Goal: Task Accomplishment & Management: Manage account settings

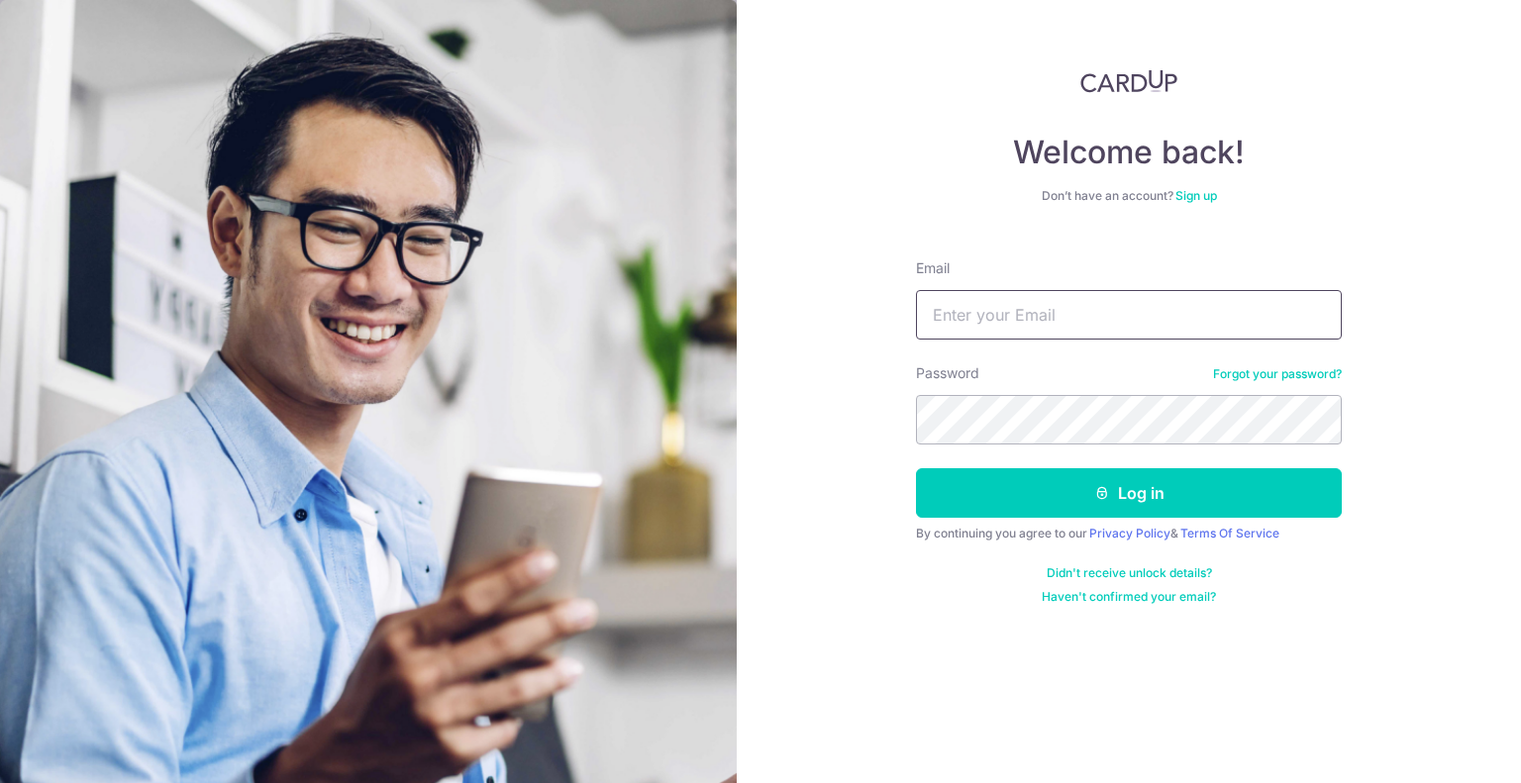
type input "[EMAIL_ADDRESS][DOMAIN_NAME]"
click at [976, 309] on input "[EMAIL_ADDRESS][DOMAIN_NAME]" at bounding box center [1129, 315] width 426 height 50
click at [806, 375] on div "Welcome back! Don’t have an account? Sign up Email [EMAIL_ADDRESS][DOMAIN_NAME]…" at bounding box center [1129, 391] width 784 height 783
click at [948, 519] on form "Email [EMAIL_ADDRESS][DOMAIN_NAME] Password Forgot your password? Log in By con…" at bounding box center [1129, 424] width 426 height 361
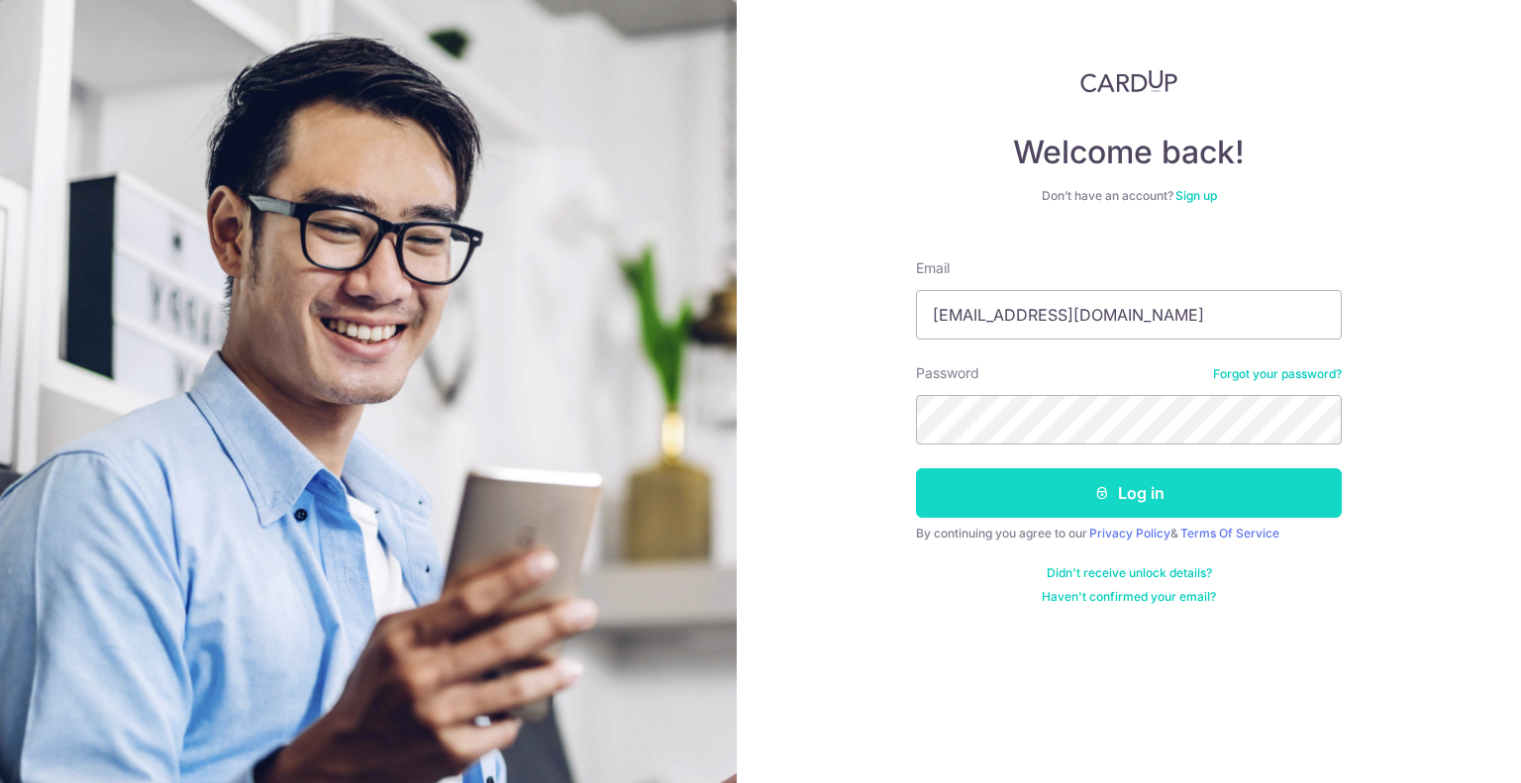
click at [968, 490] on button "Log in" at bounding box center [1129, 493] width 426 height 50
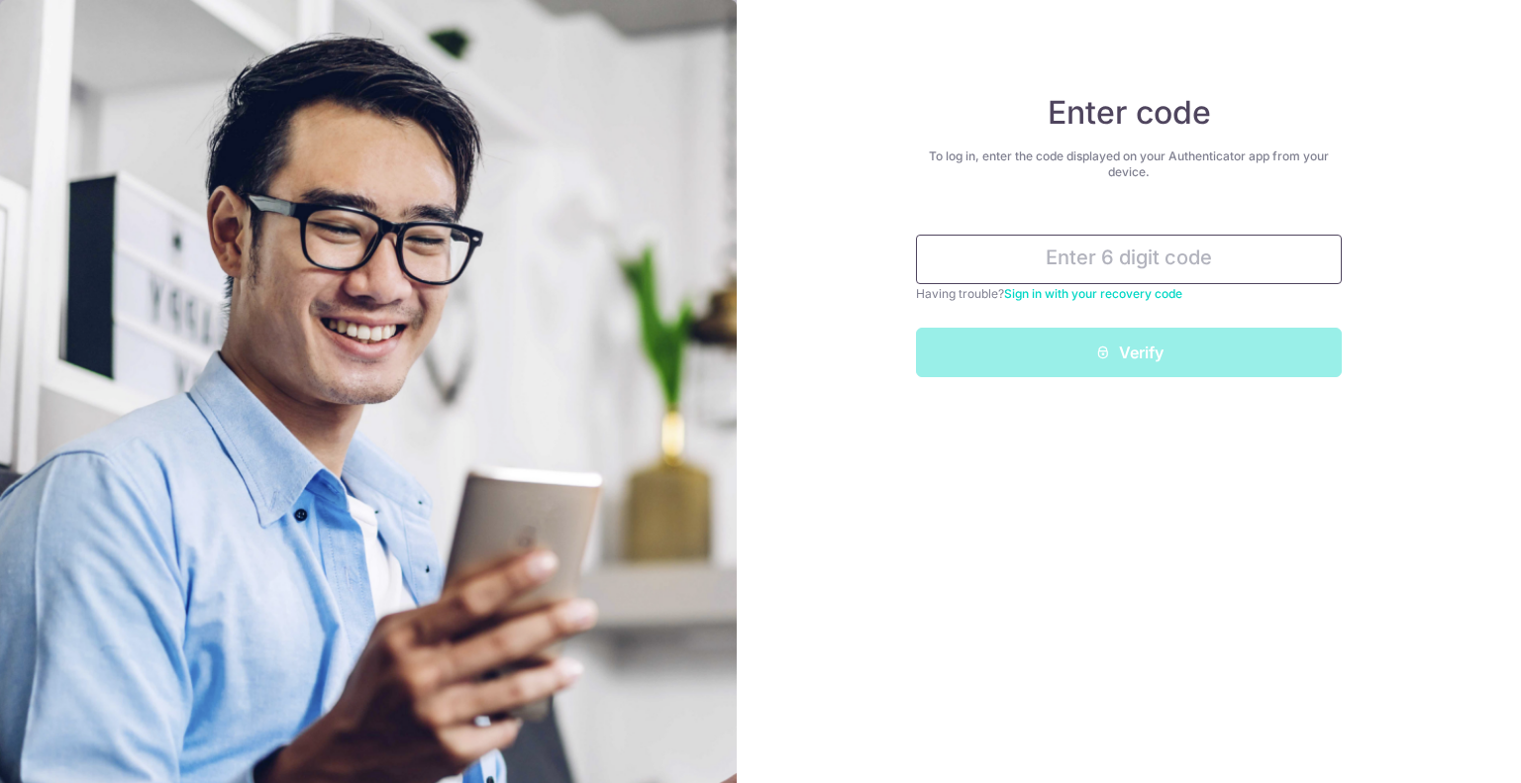
click at [1056, 249] on input "text" at bounding box center [1129, 260] width 426 height 50
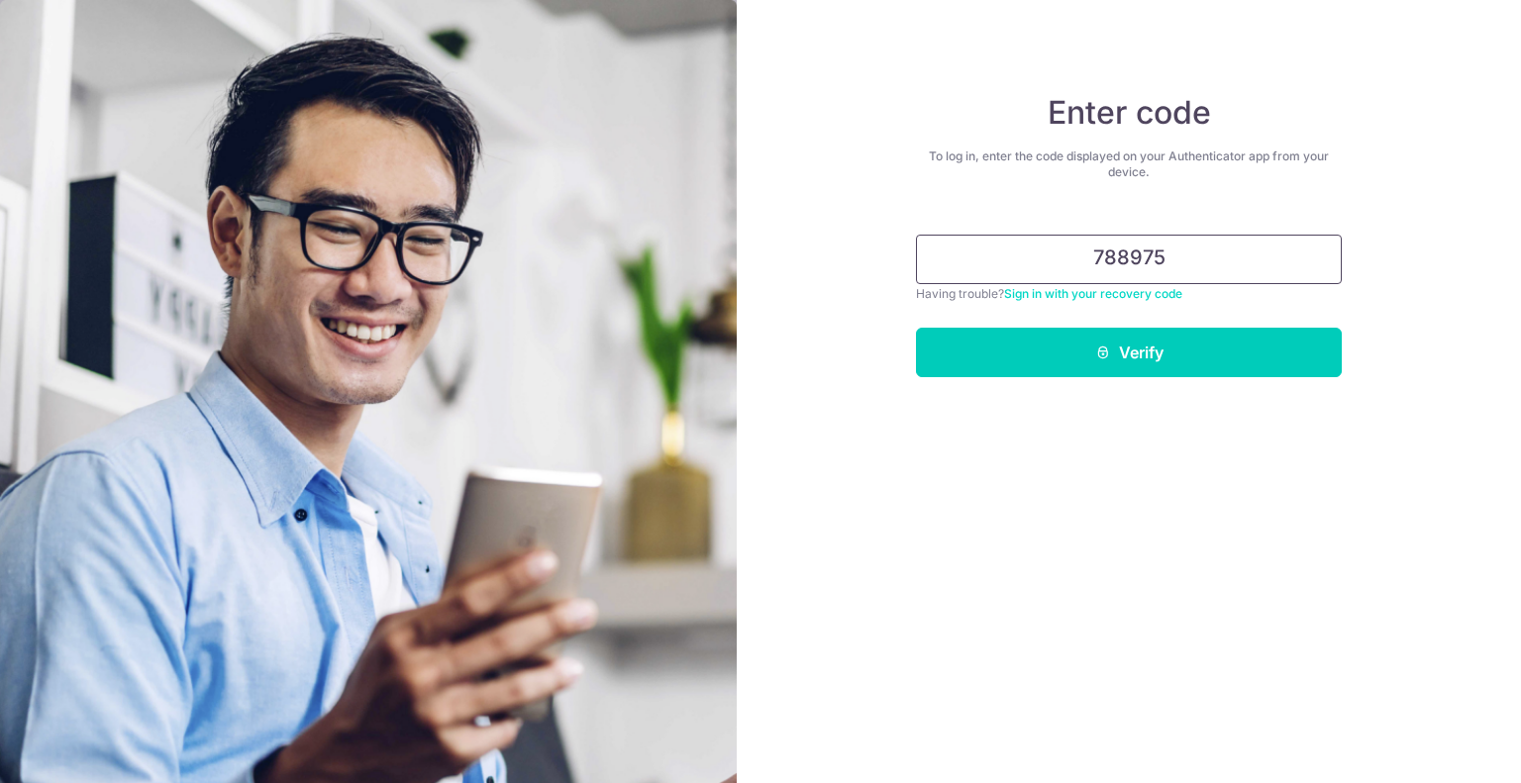
type input "788975"
click at [916, 328] on button "Verify" at bounding box center [1129, 353] width 426 height 50
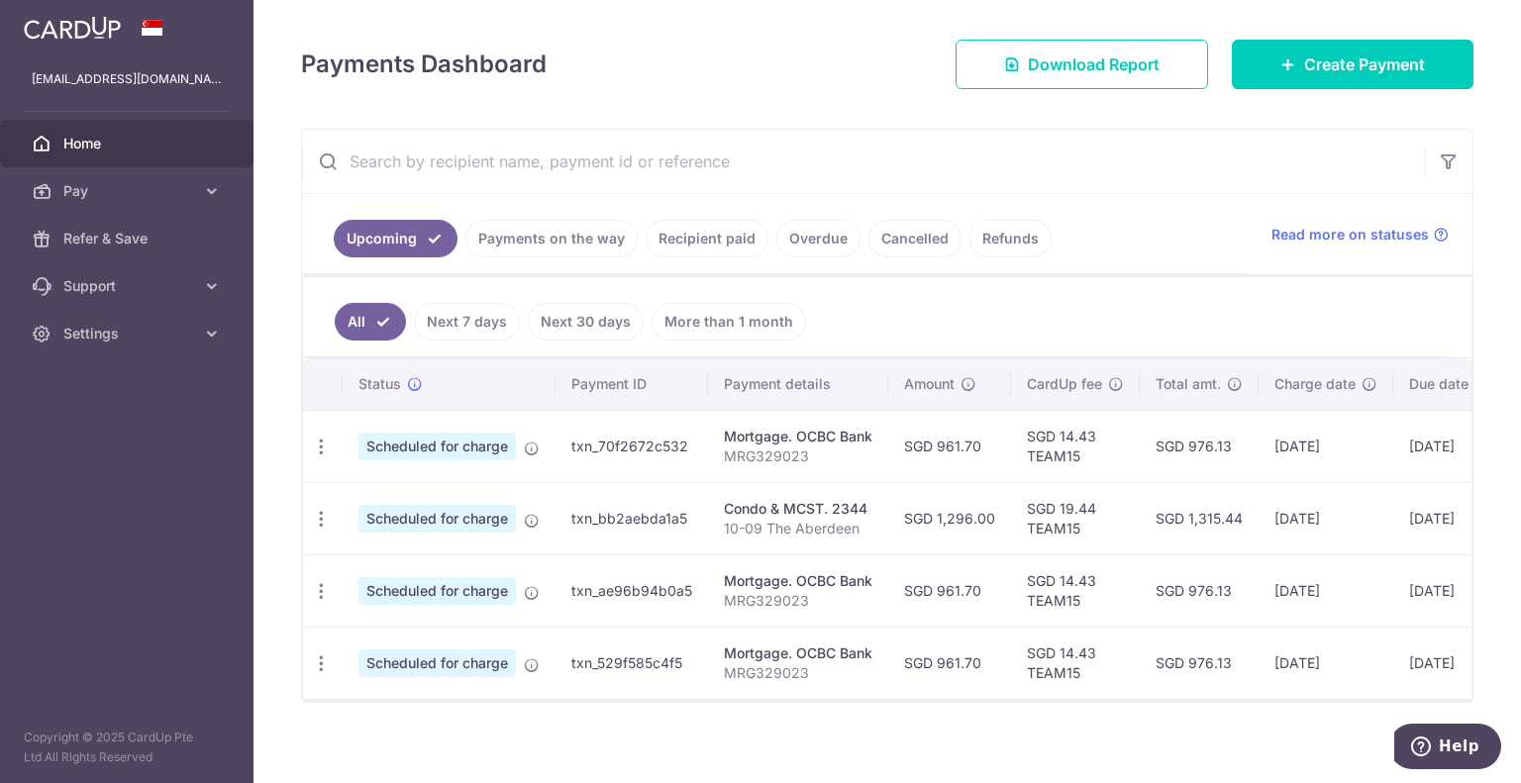
scroll to position [272, 0]
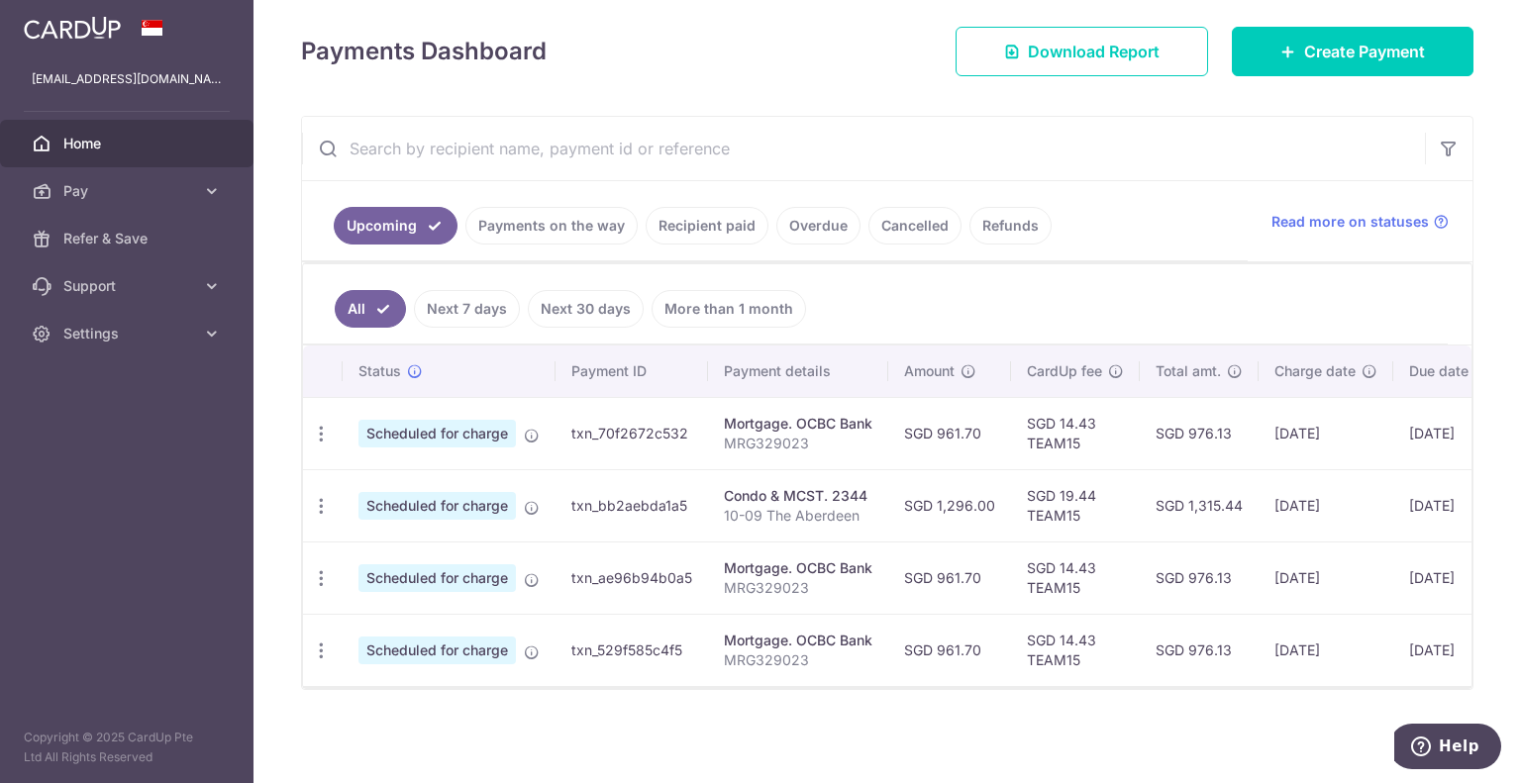
click at [745, 434] on p "MRG329023" at bounding box center [798, 444] width 149 height 20
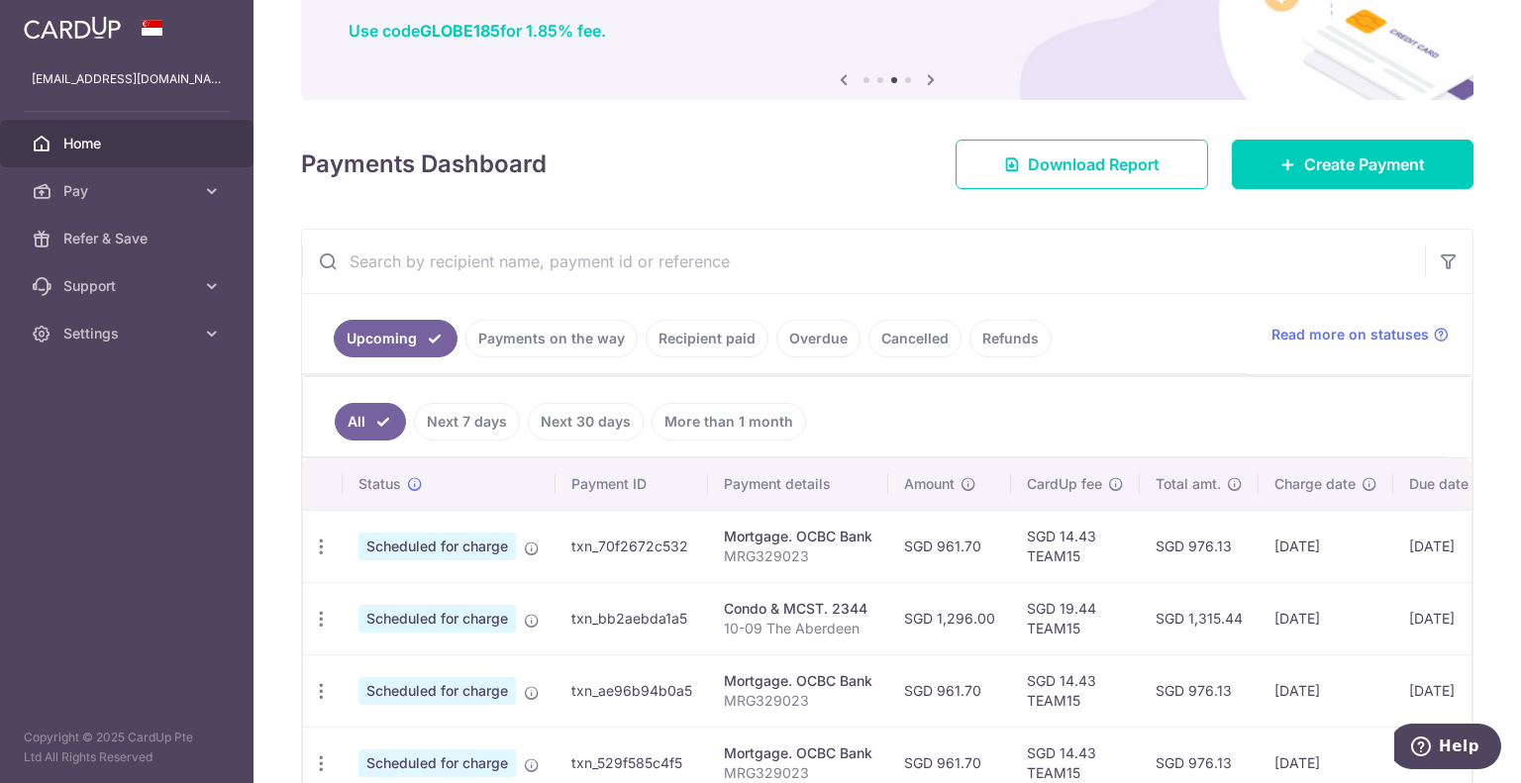
scroll to position [0, 0]
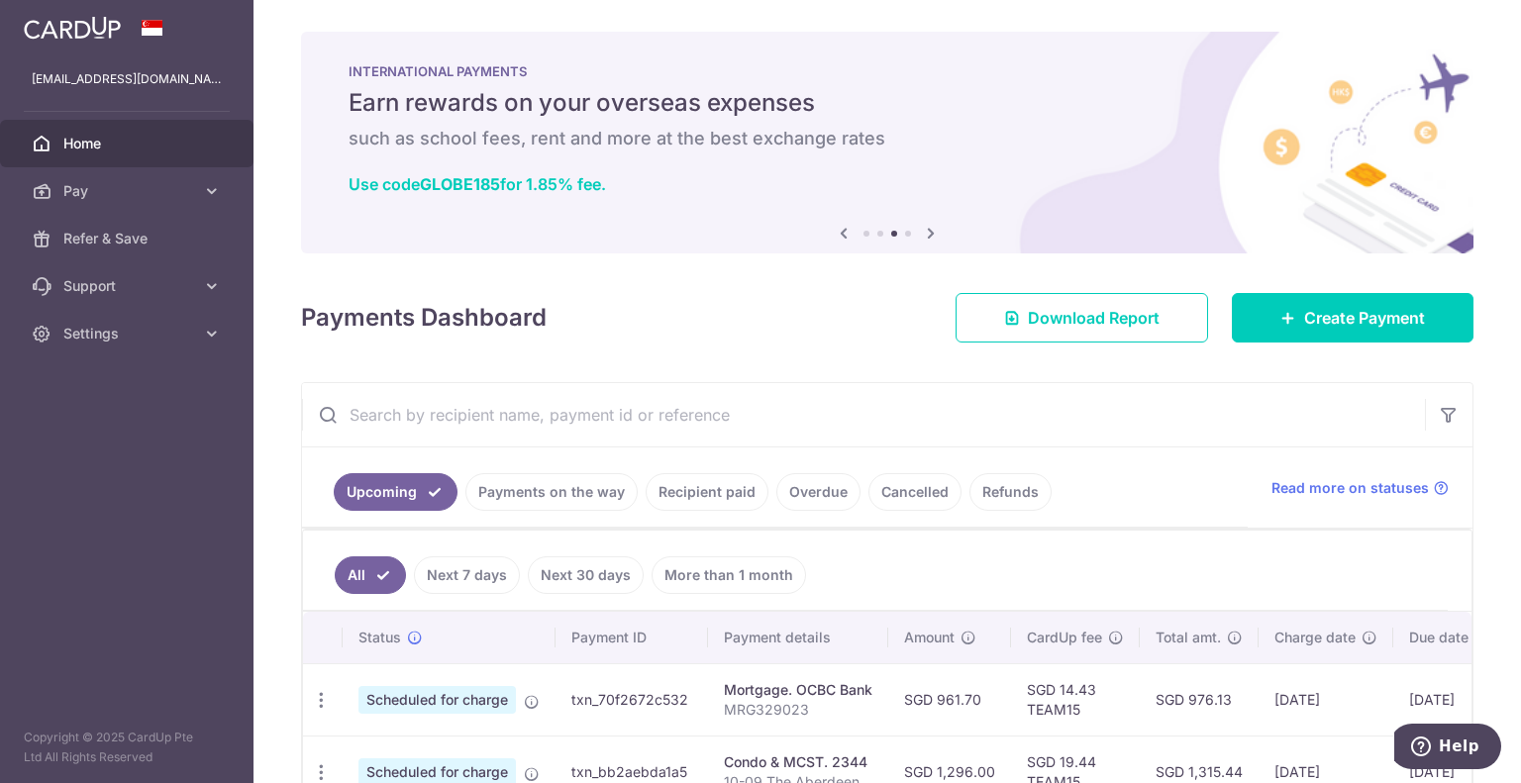
click at [995, 424] on input "text" at bounding box center [863, 414] width 1123 height 63
